Goal: Task Accomplishment & Management: Manage account settings

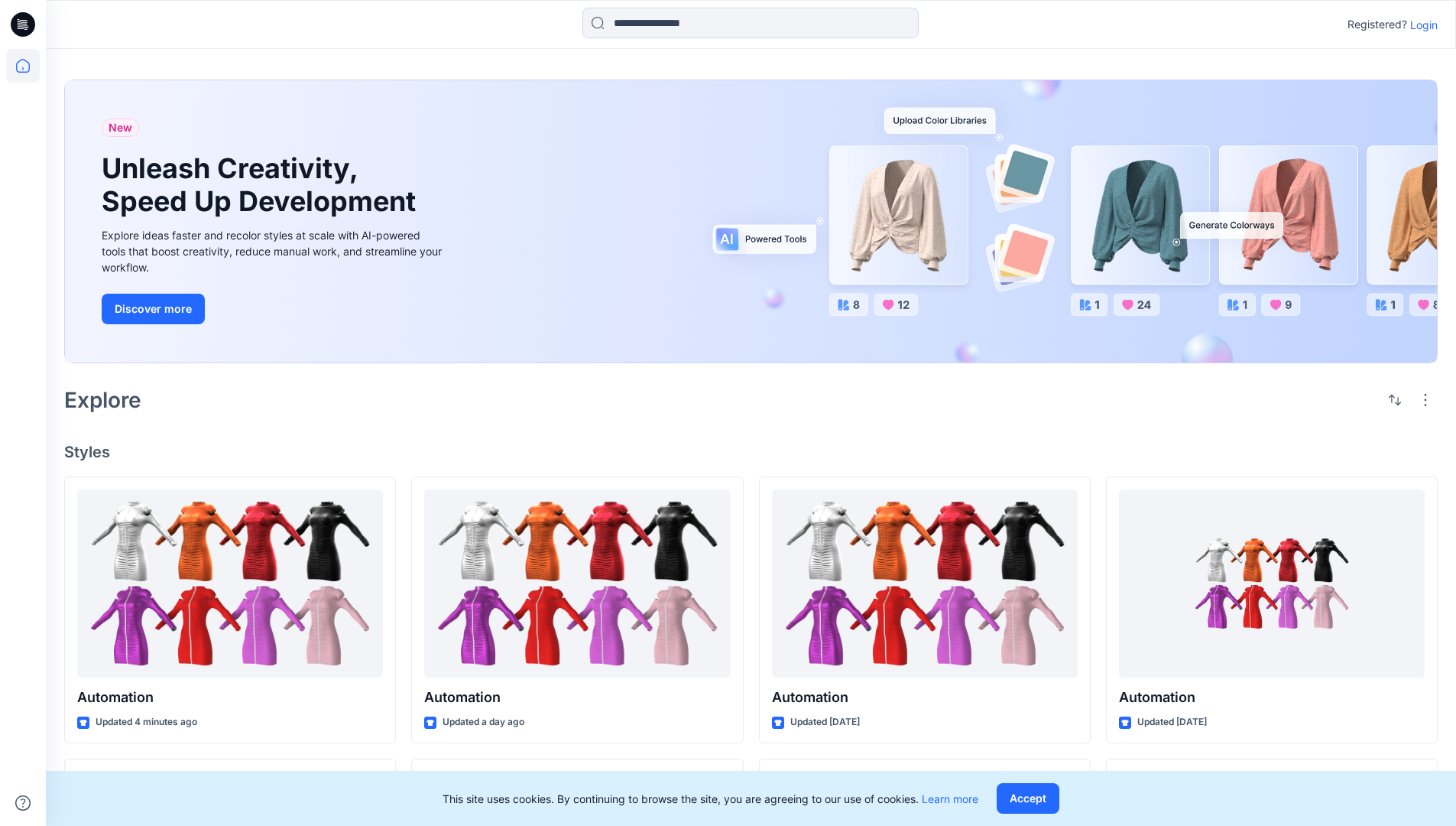
click at [1420, 25] on p "Login" at bounding box center [1424, 25] width 27 height 16
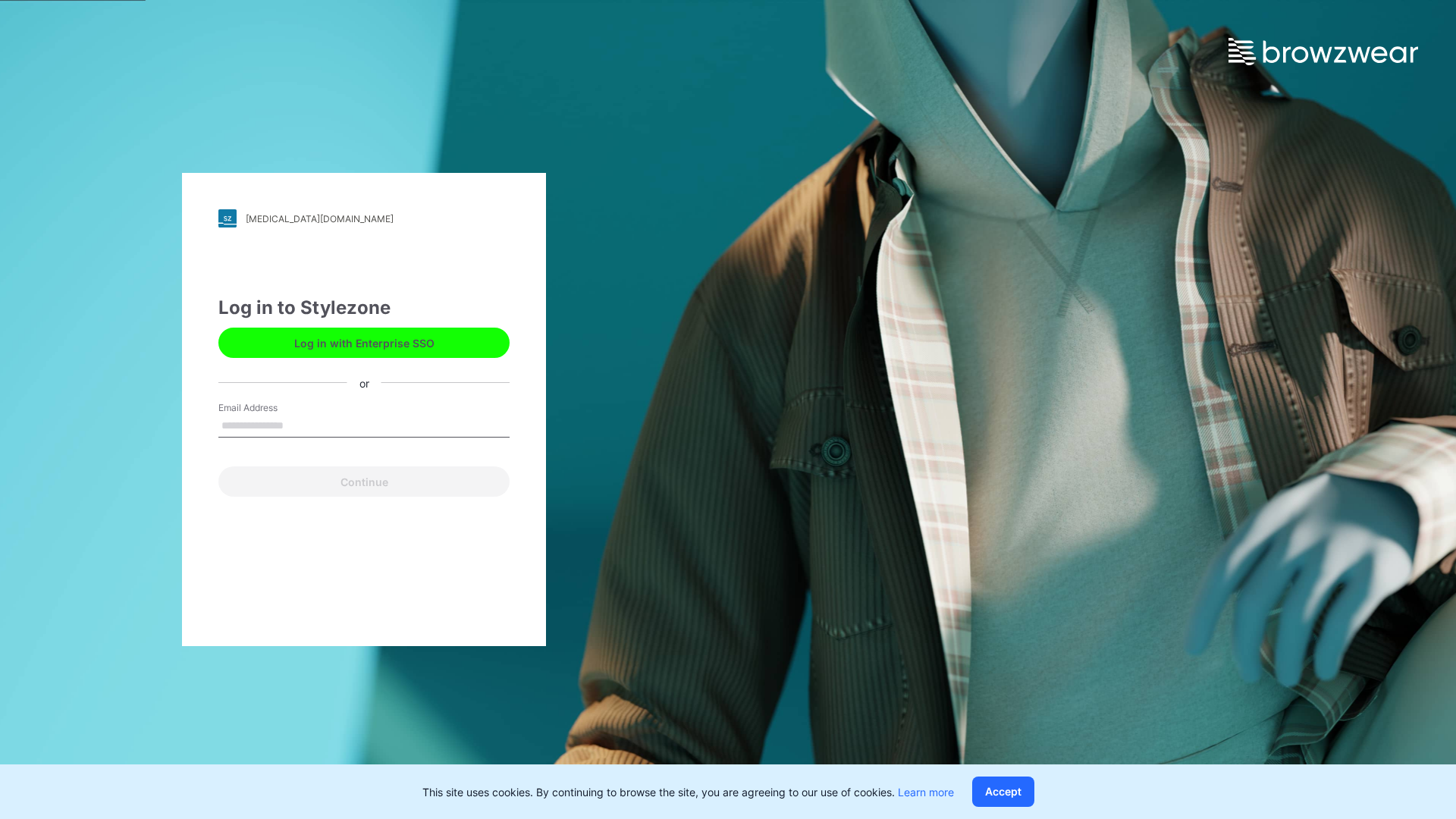
click at [299, 425] on input "Email Address" at bounding box center [364, 426] width 291 height 23
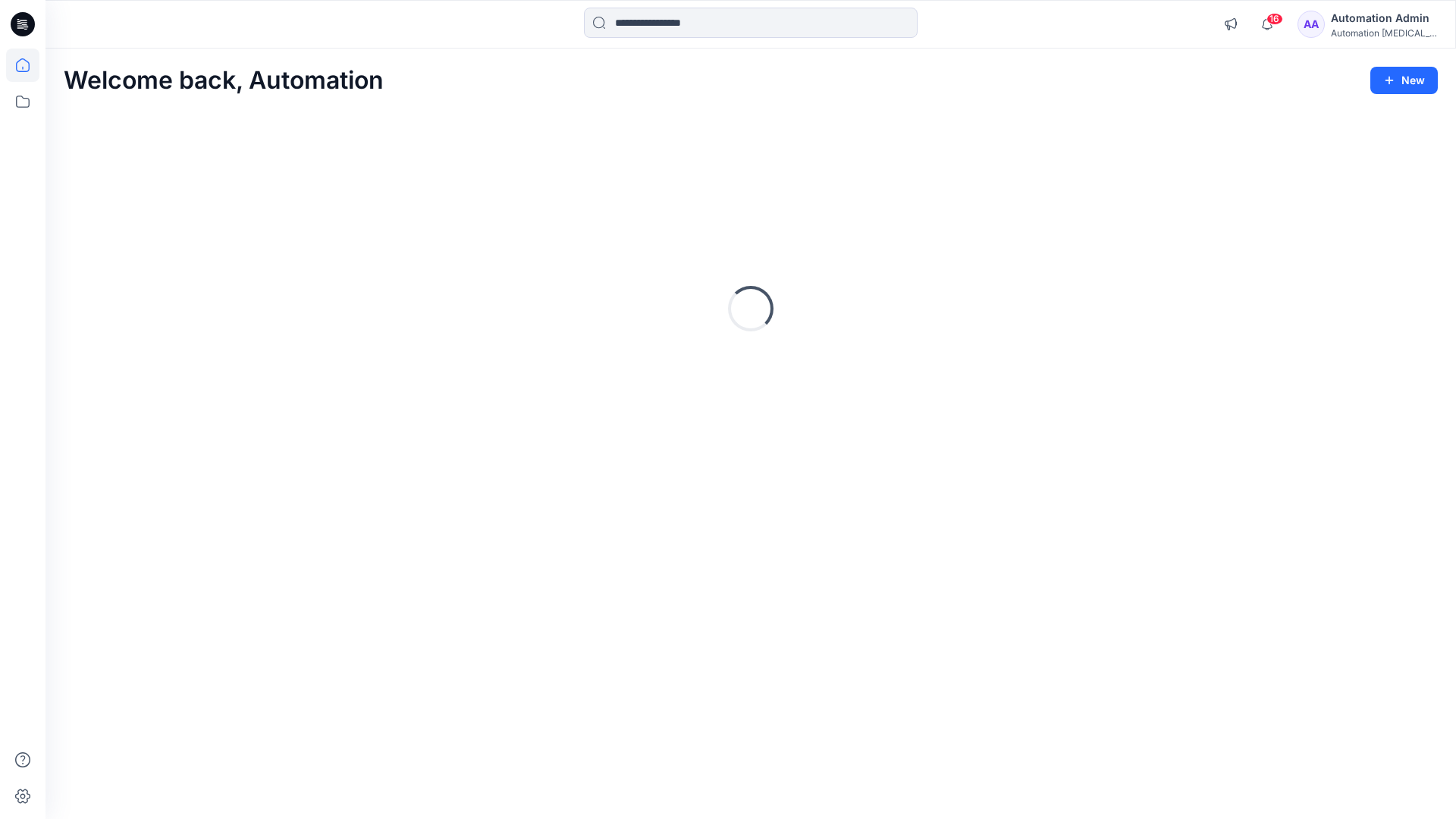
click at [28, 65] on icon at bounding box center [22, 65] width 13 height 13
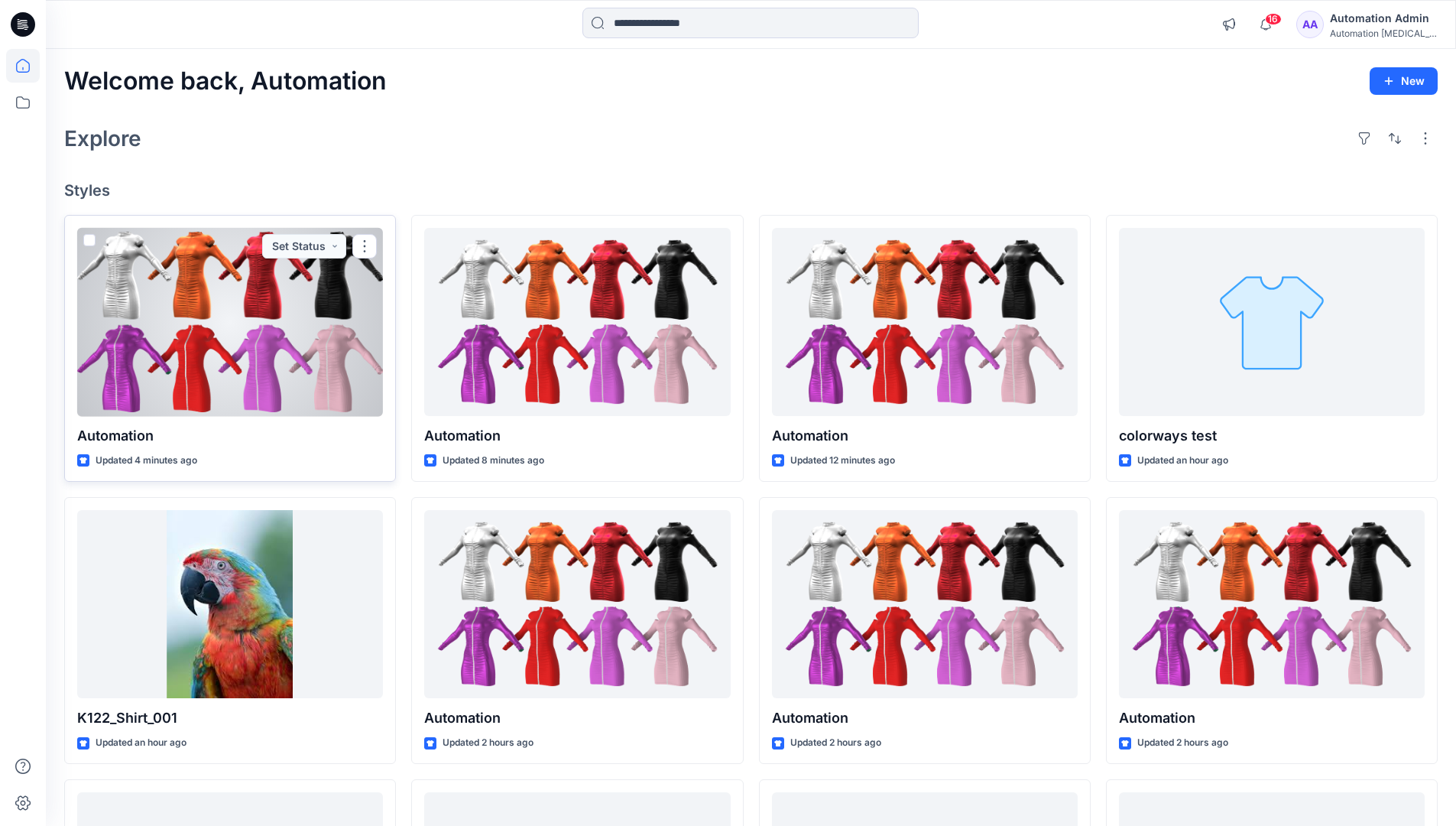
click at [86, 242] on span at bounding box center [89, 239] width 12 height 12
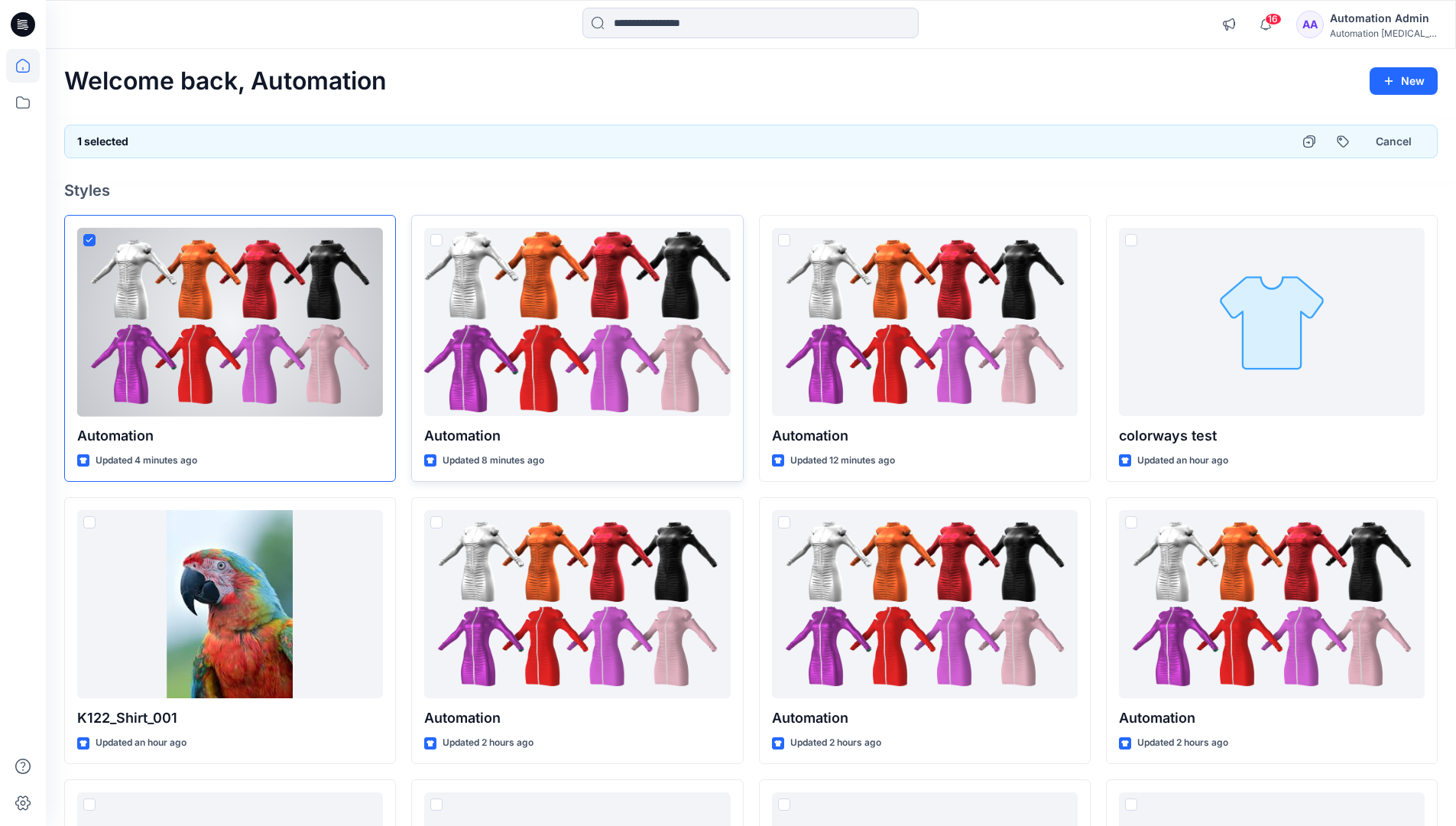
click at [436, 242] on span at bounding box center [436, 239] width 12 height 12
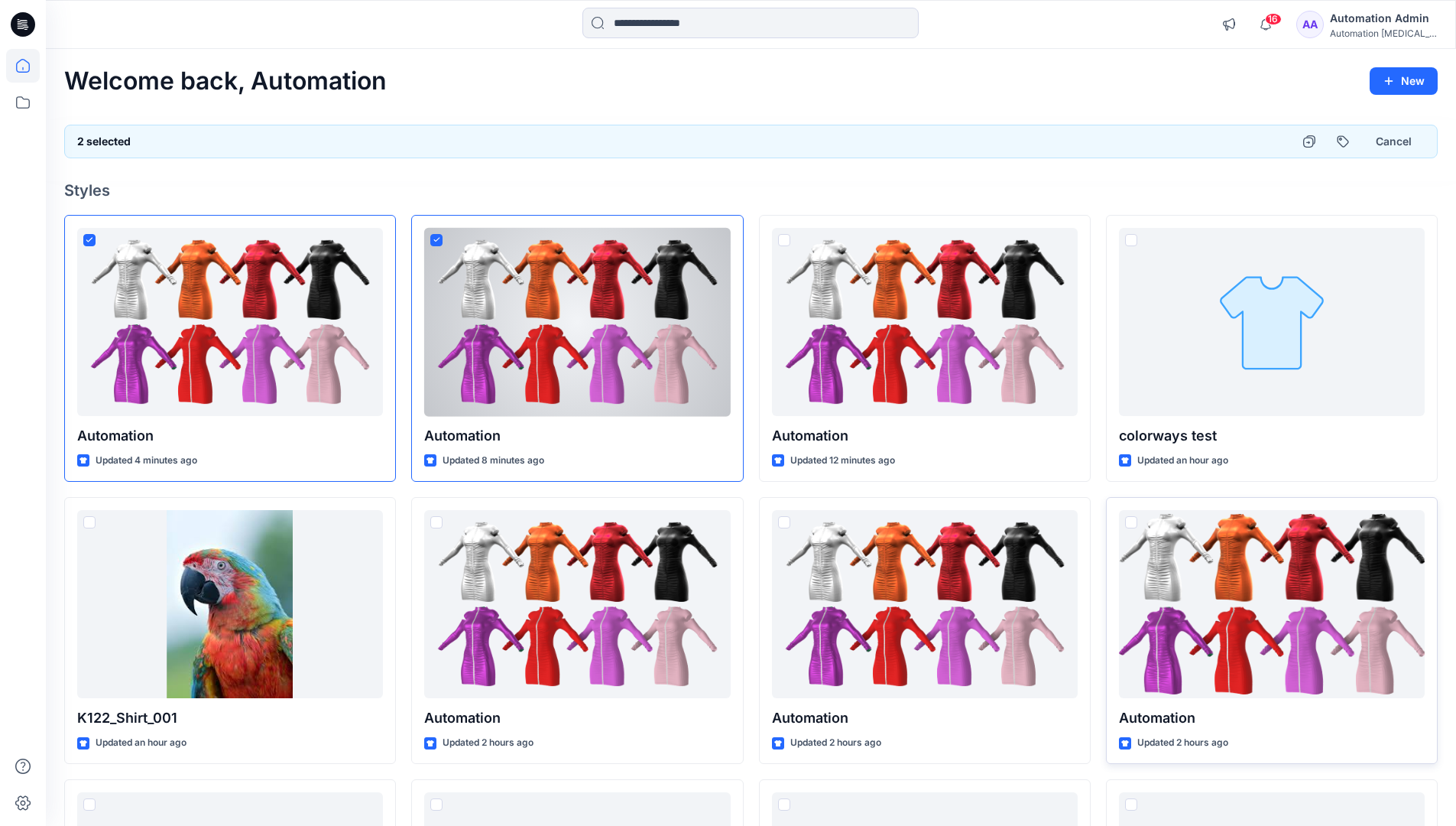
click at [1134, 525] on span at bounding box center [1130, 522] width 12 height 12
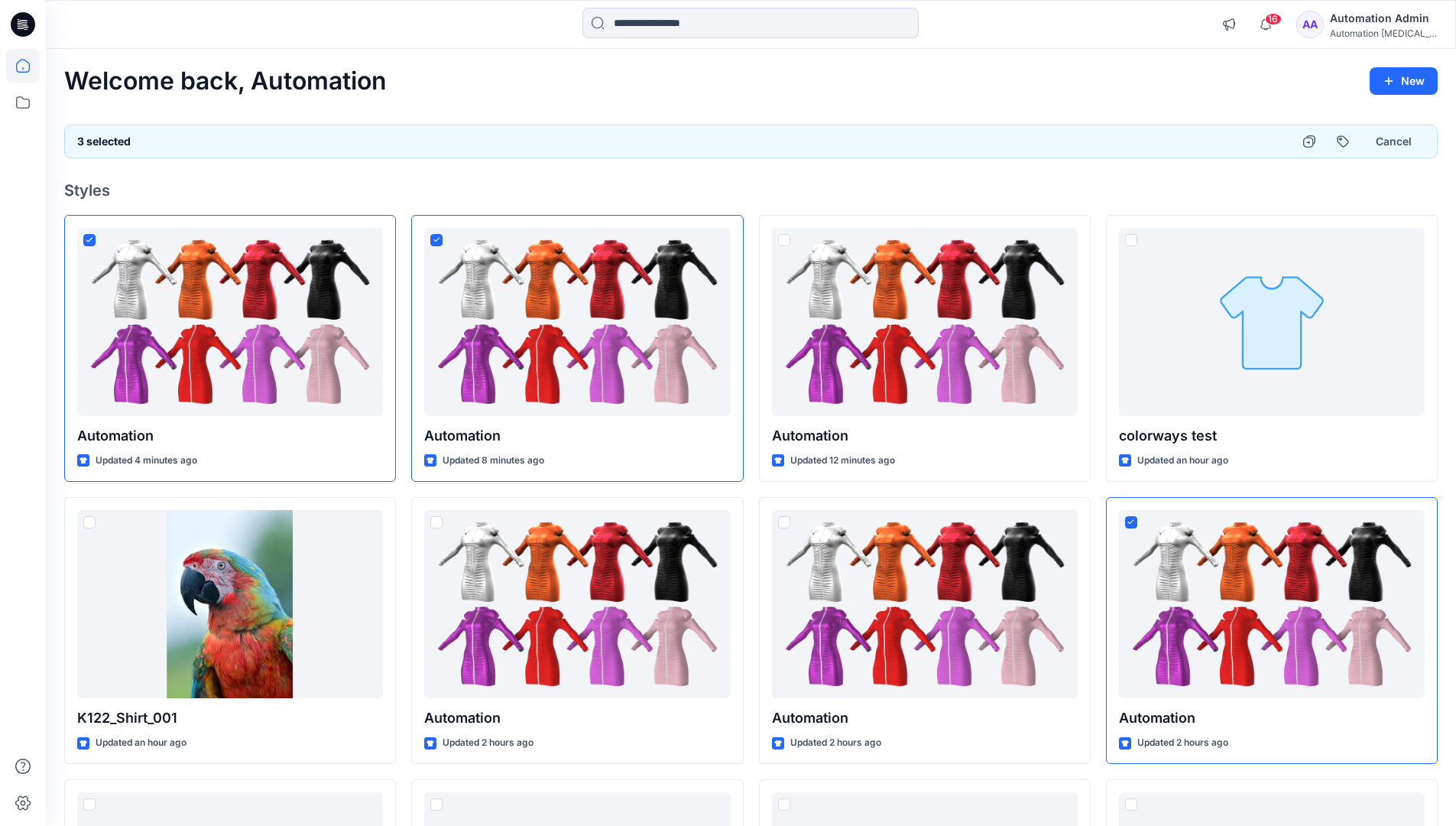
click at [1237, 136] on div "3 selected Cancel" at bounding box center [751, 141] width 1374 height 34
click at [1385, 144] on button "Cancel" at bounding box center [1394, 141] width 62 height 27
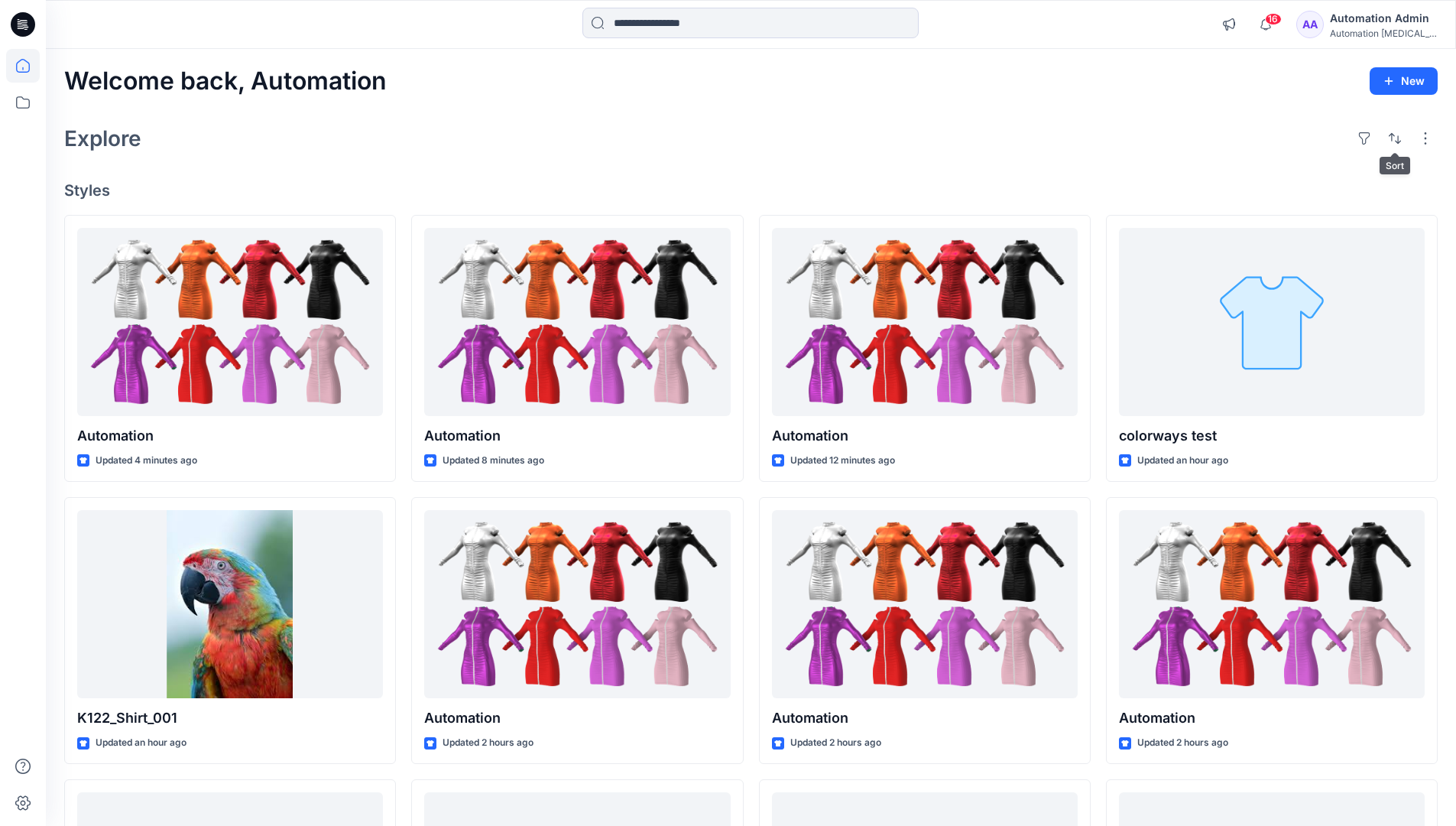
click at [1375, 22] on div "Automation Admin" at bounding box center [1383, 18] width 107 height 18
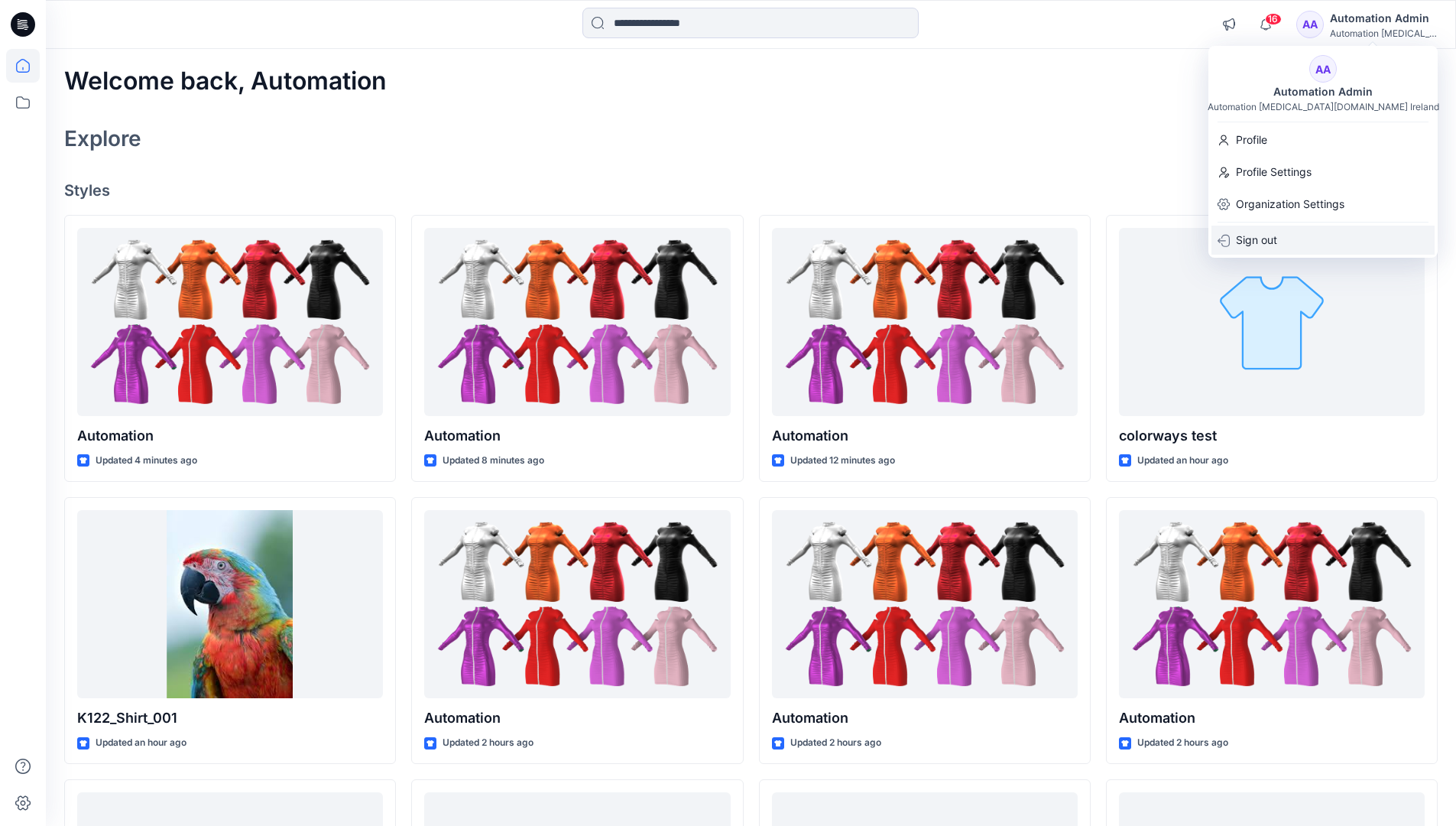
click at [1332, 236] on div "Sign out" at bounding box center [1324, 240] width 223 height 29
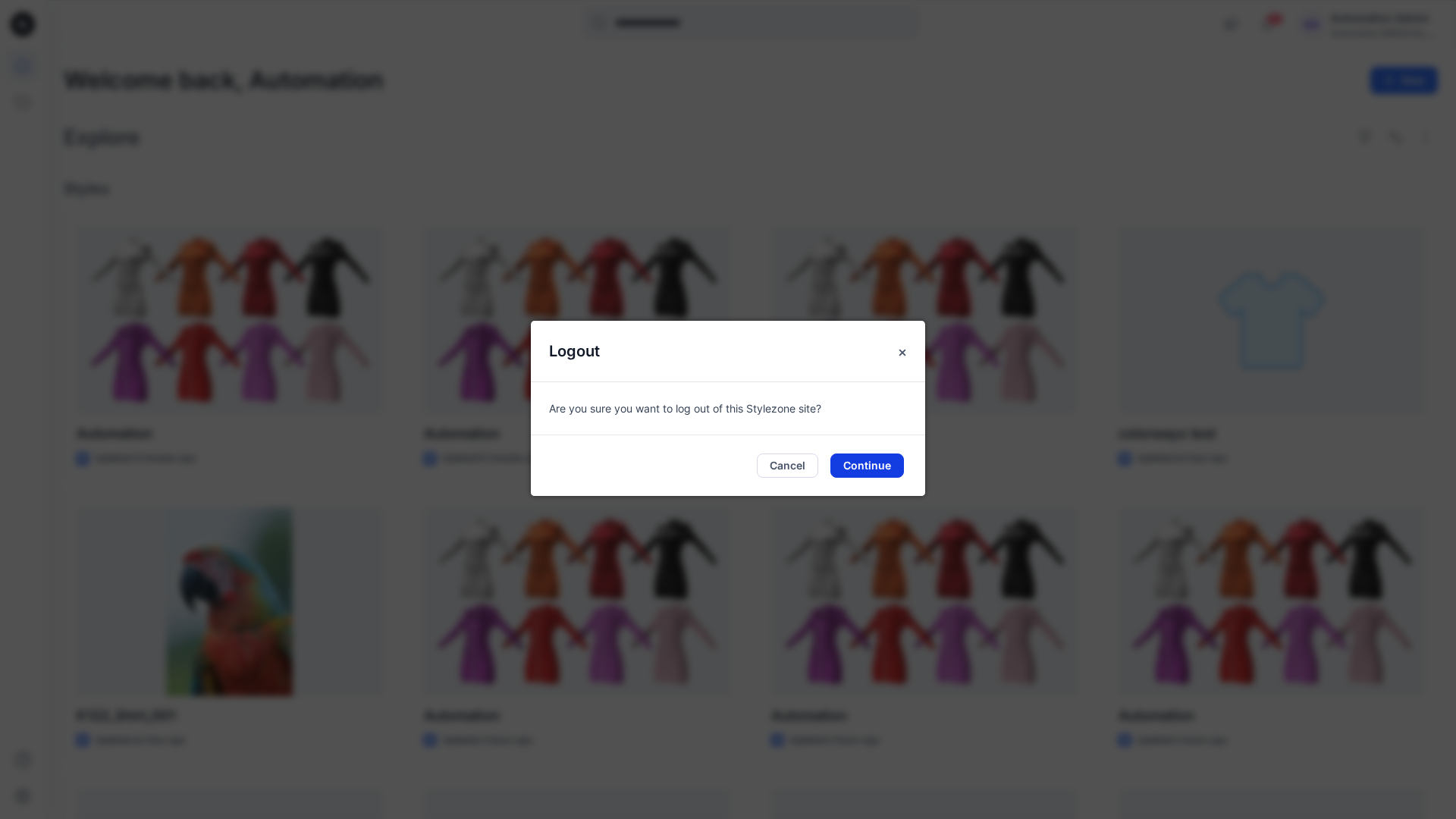
click at [876, 463] on button "Continue" at bounding box center [866, 465] width 74 height 25
